Goal: Check status: Check status

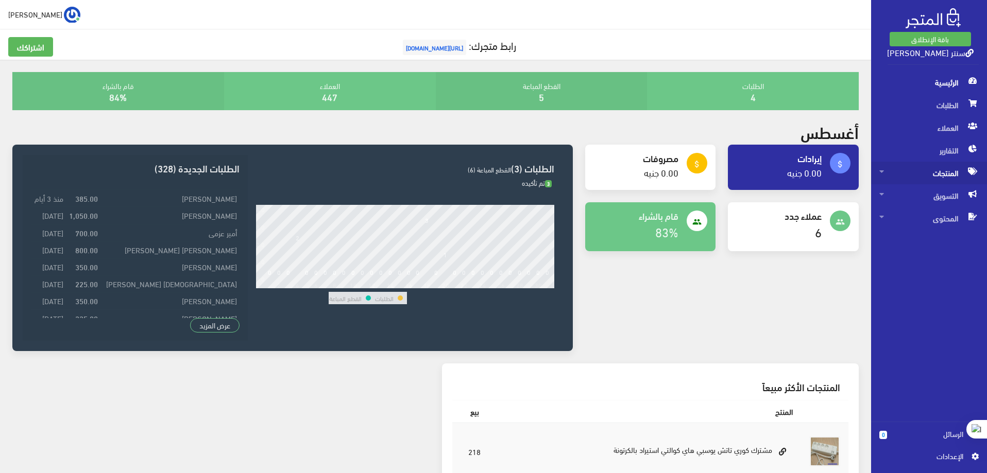
click at [942, 169] on span "المنتجات" at bounding box center [928, 173] width 99 height 23
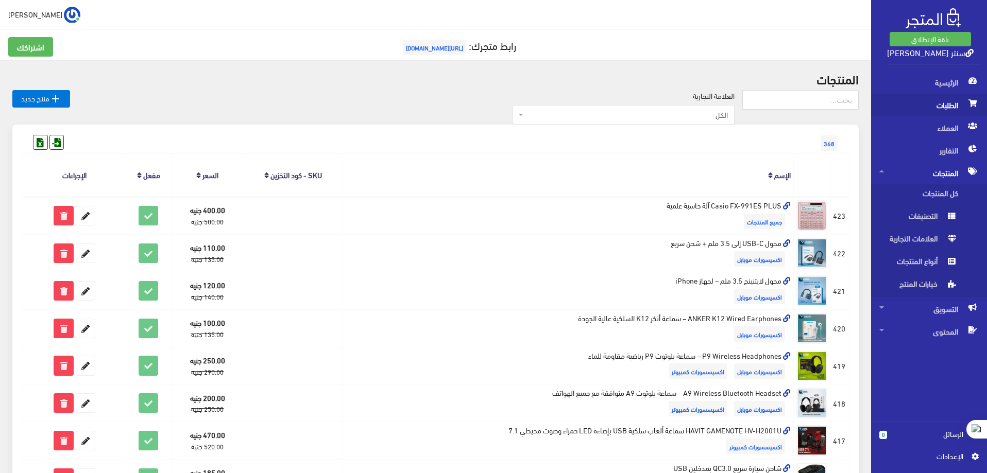
click at [941, 106] on span "الطلبات" at bounding box center [928, 105] width 99 height 23
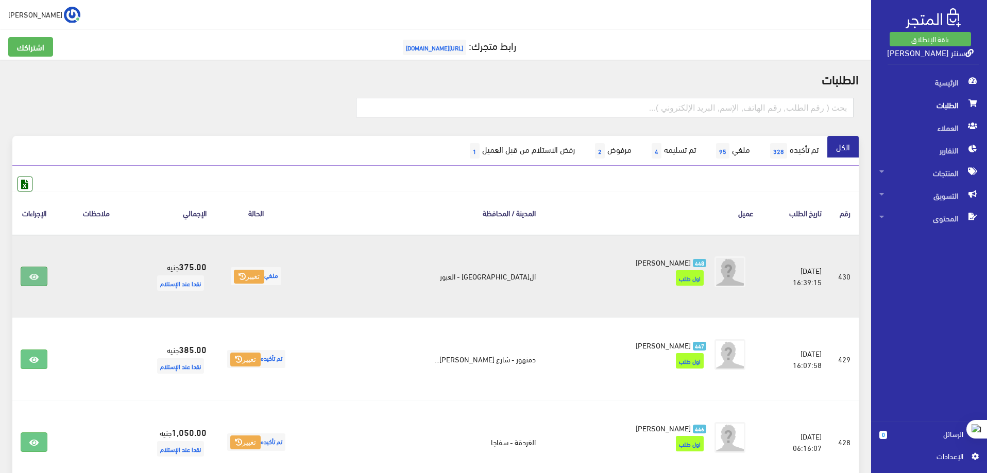
click at [47, 275] on link at bounding box center [34, 277] width 27 height 20
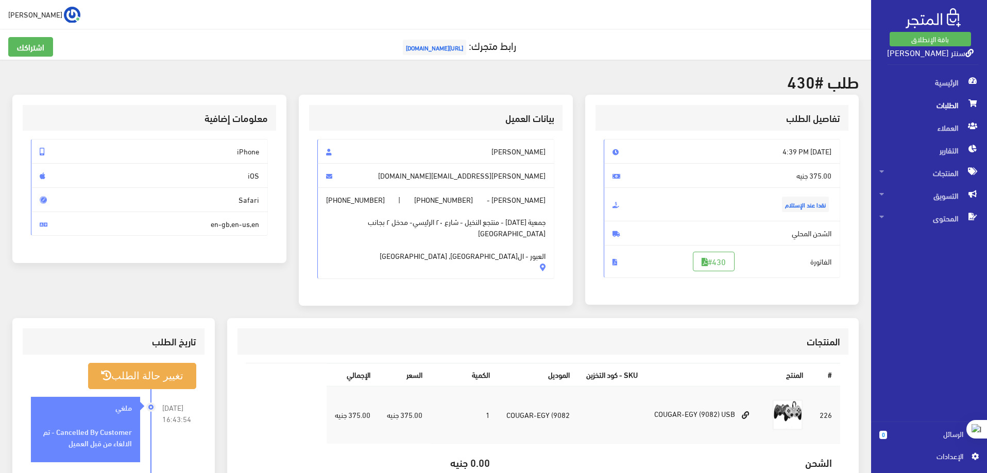
click at [706, 414] on td "COUGAR-EGY (9082) USB" at bounding box center [705, 415] width 118 height 58
click at [826, 84] on h2 "طلب #430" at bounding box center [435, 81] width 846 height 18
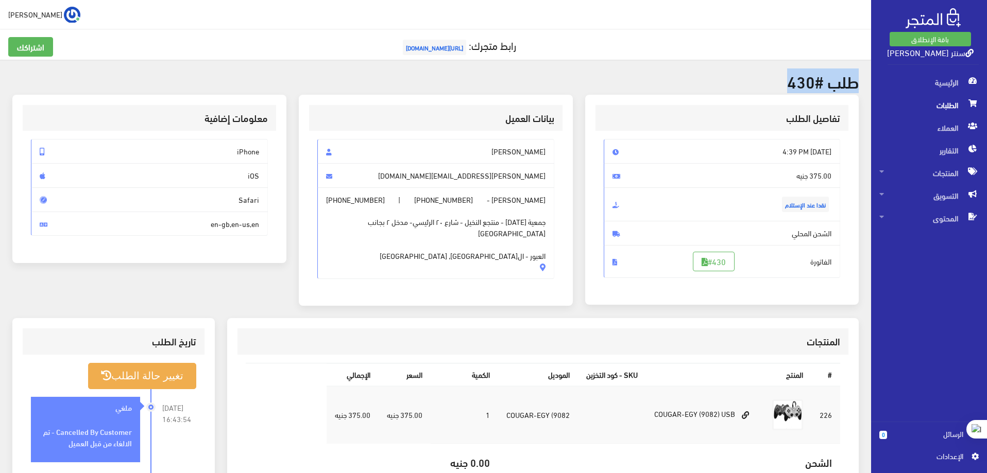
click at [826, 84] on h2 "طلب #430" at bounding box center [435, 81] width 846 height 18
click at [553, 121] on h3 "بيانات العميل" at bounding box center [435, 118] width 237 height 10
click at [640, 419] on td at bounding box center [612, 415] width 68 height 58
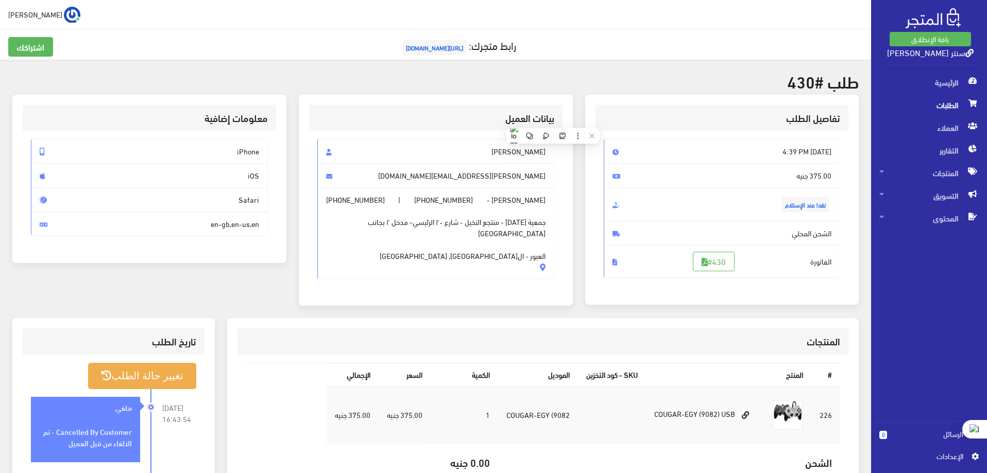
click at [640, 419] on td at bounding box center [612, 415] width 68 height 58
click at [683, 415] on td "COUGAR-EGY (9082) USB" at bounding box center [705, 415] width 118 height 58
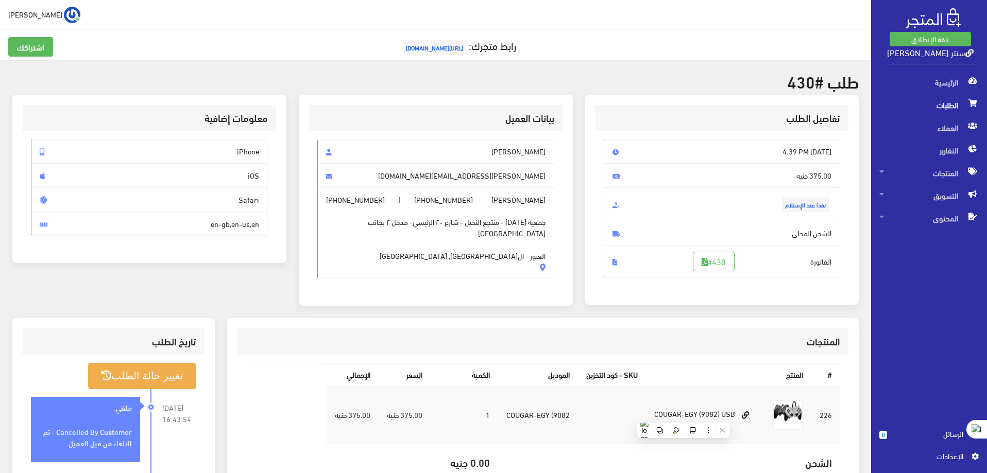
click at [764, 359] on div "# المنتج SKU - كود التخزين الموديل الكمية السعر اﻹجمالي 226 COUGAR-EGY (9082" at bounding box center [542, 470] width 611 height 230
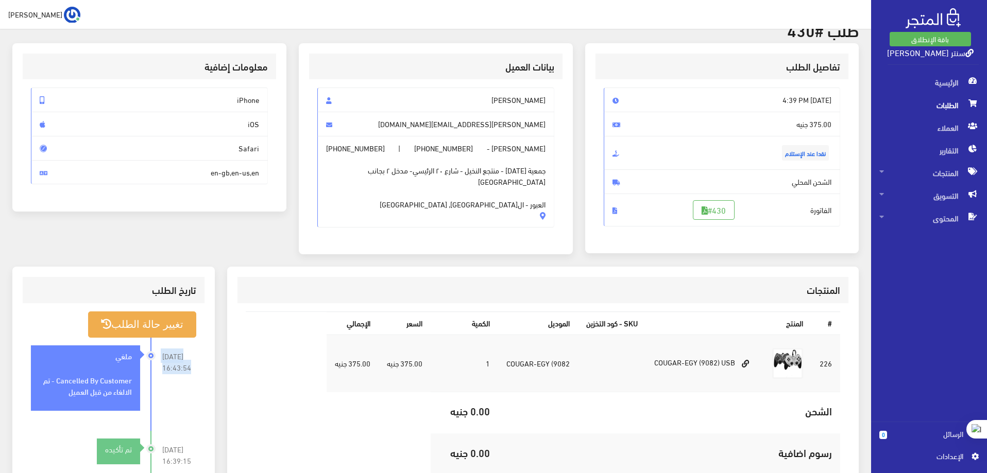
drag, startPoint x: 153, startPoint y: 354, endPoint x: 153, endPoint y: 372, distance: 18.5
click at [153, 372] on li "2025-08-23 16:43:54 ملغي Cancelled By Customer - تم الالغاء من قبل العميل" at bounding box center [113, 384] width 165 height 93
click at [288, 387] on table "# المنتج SKU - كود التخزين الموديل الكمية السعر اﻹجمالي 226 1" at bounding box center [543, 414] width 594 height 205
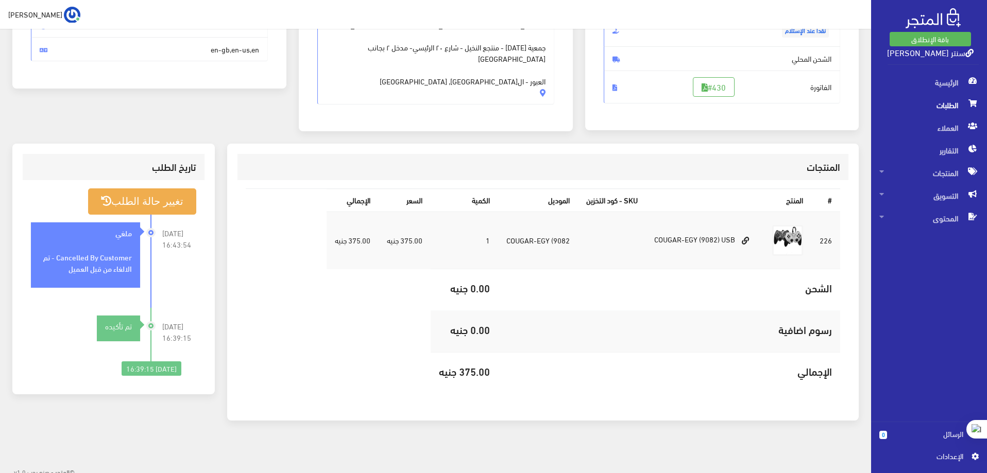
scroll to position [180, 0]
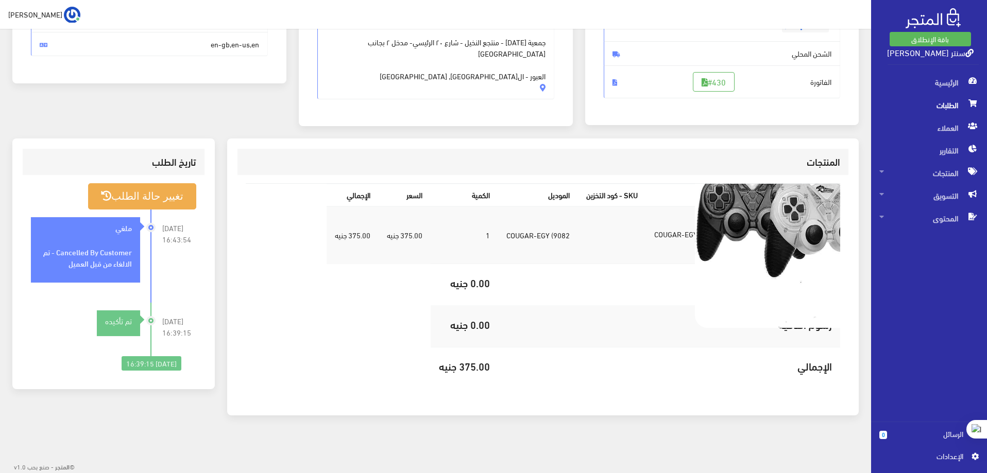
click at [795, 227] on img at bounding box center [787, 235] width 185 height 185
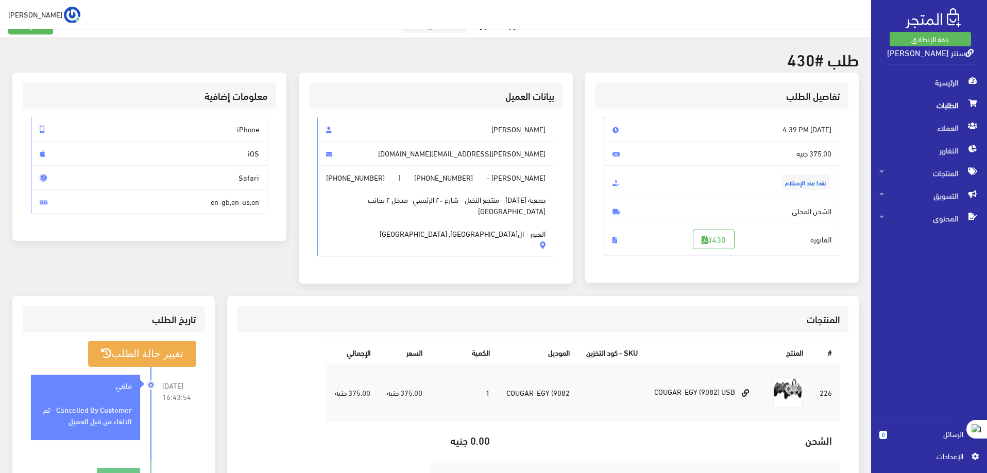
scroll to position [0, 0]
